Goal: Information Seeking & Learning: Check status

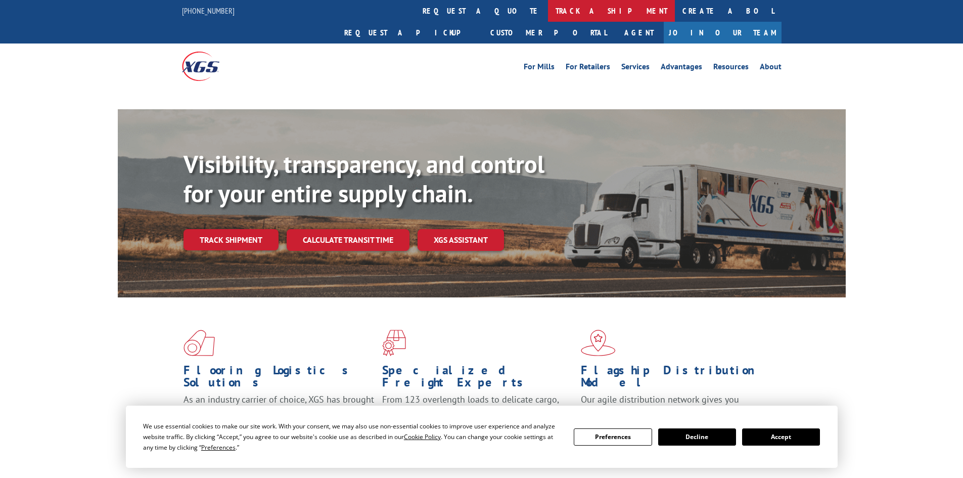
click at [548, 10] on link "track a shipment" at bounding box center [611, 11] width 127 height 22
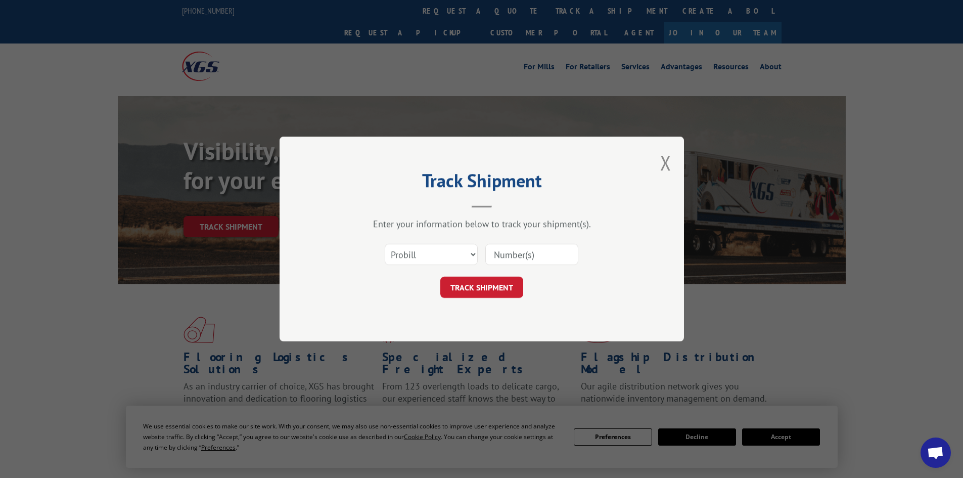
click at [450, 258] on select "Select category... Probill BOL PO" at bounding box center [431, 254] width 93 height 21
click at [534, 253] on input at bounding box center [531, 254] width 93 height 21
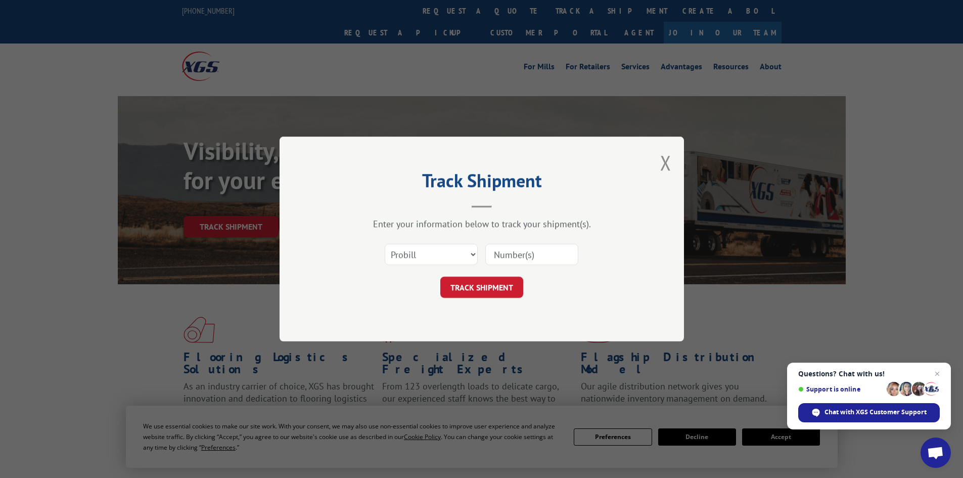
paste input "17232594"
type input "17232594"
click button "TRACK SHIPMENT" at bounding box center [481, 286] width 83 height 21
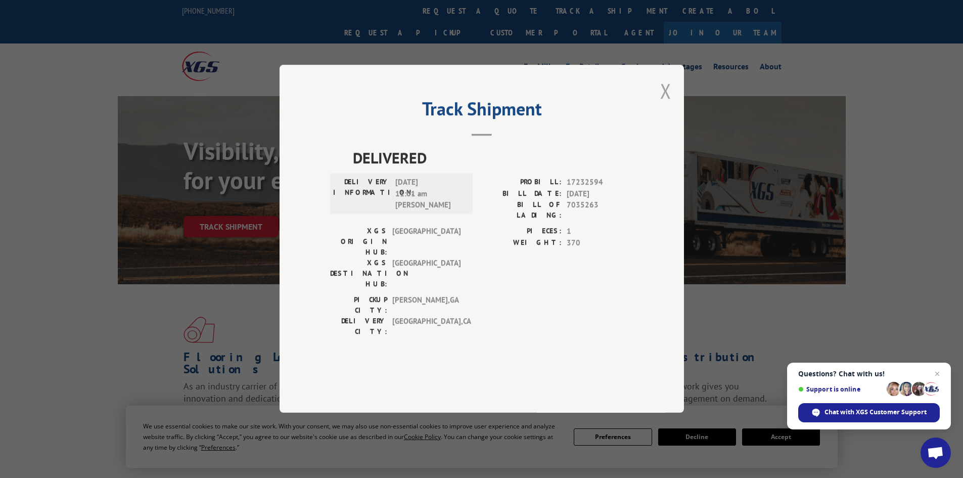
click at [666, 104] on button "Close modal" at bounding box center [665, 90] width 11 height 27
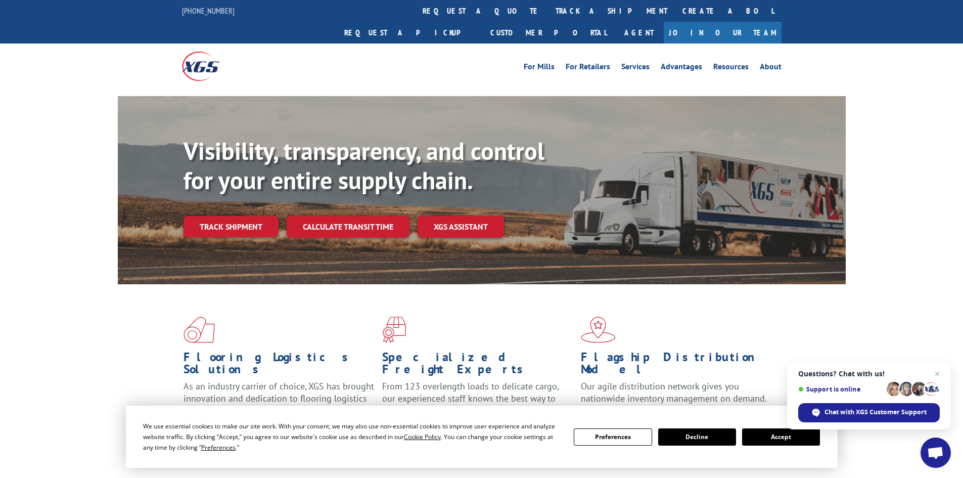
click at [785, 442] on button "Accept" at bounding box center [781, 436] width 78 height 17
